Goal: Task Accomplishment & Management: Manage account settings

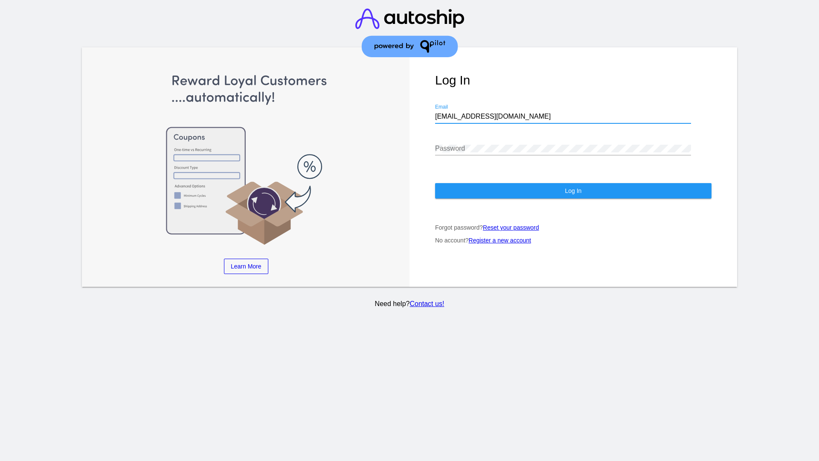
type input "[EMAIL_ADDRESS][DOMAIN_NAME]"
click at [573, 191] on span "Log In" at bounding box center [573, 190] width 17 height 7
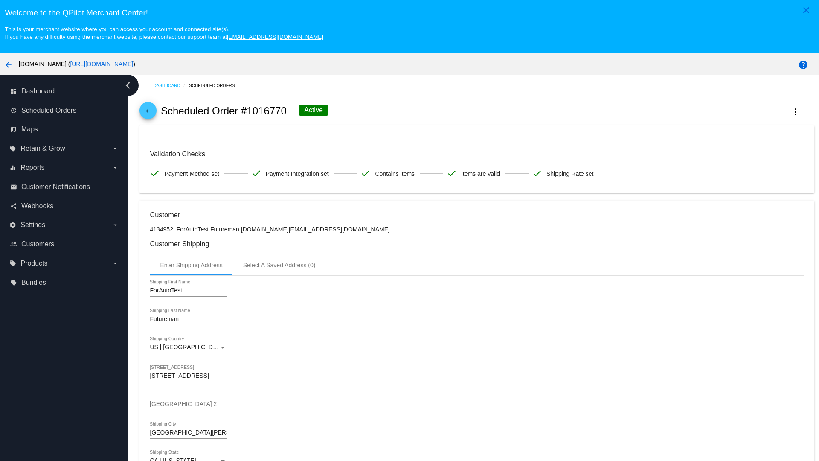
scroll to position [560, 0]
